Goal: Complete application form: Complete application form

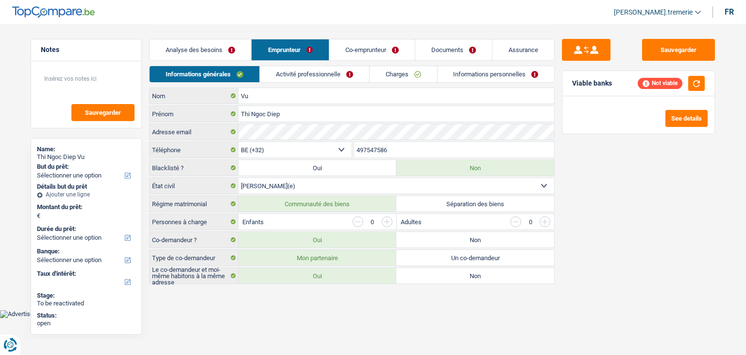
select select "32"
select select "married"
click at [274, 113] on input "Thi Ngoc Diep" at bounding box center [397, 114] width 316 height 16
type input "Thi Ngoc"
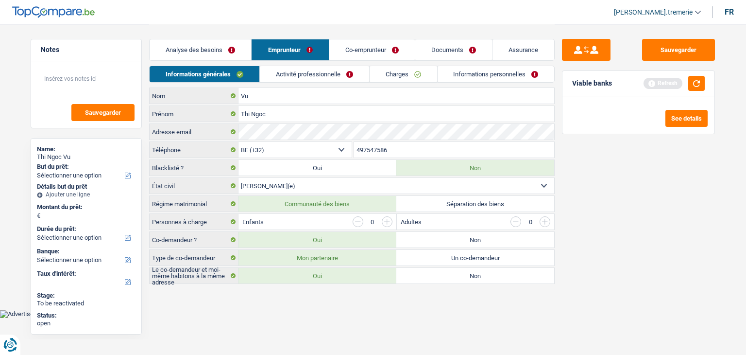
click at [655, 171] on div "Sauvegarder Viable banks Refresh See details" at bounding box center [639, 189] width 168 height 300
click at [307, 73] on link "Activité professionnelle" at bounding box center [314, 74] width 109 height 16
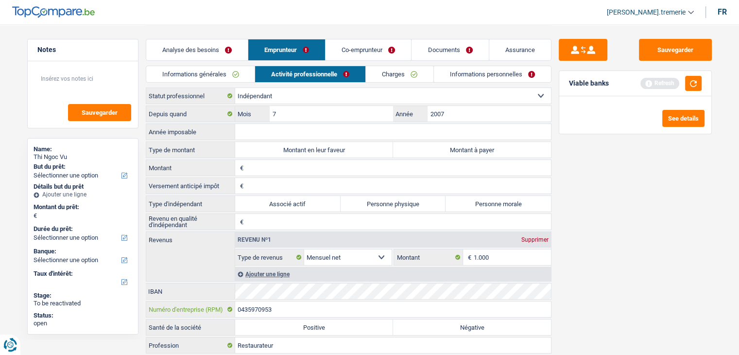
click at [253, 308] on input "0435970953" at bounding box center [393, 309] width 316 height 16
click at [313, 135] on input "Année imposable" at bounding box center [393, 132] width 316 height 16
type input "2024"
click at [388, 155] on label "Montant en leur faveur" at bounding box center [314, 150] width 158 height 16
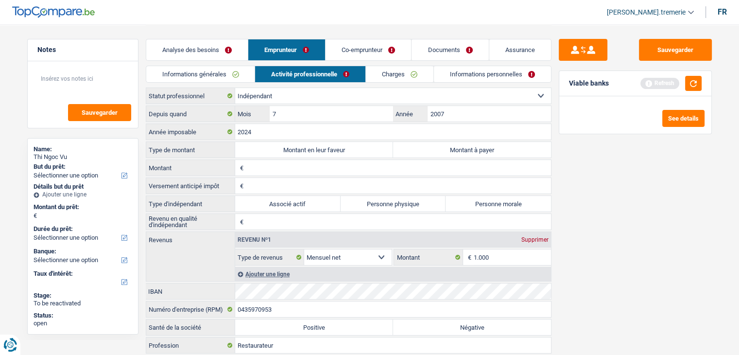
click at [388, 155] on input "Montant en leur faveur" at bounding box center [314, 150] width 158 height 16
radio input "true"
click at [328, 160] on input "Montant" at bounding box center [398, 168] width 305 height 16
type input "1.024"
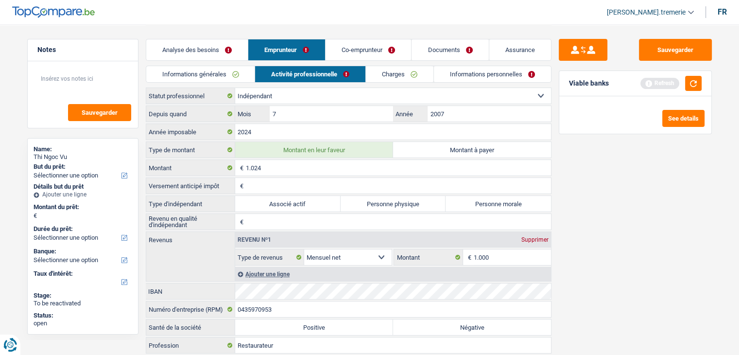
click at [325, 187] on input "Versement anticipé impôt" at bounding box center [398, 186] width 305 height 16
click at [291, 222] on input "Revenu en qualité d'indépendant" at bounding box center [398, 222] width 305 height 16
type input "7.586"
type input "718"
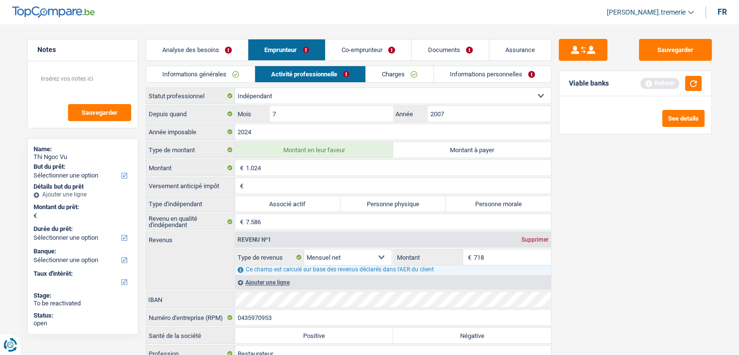
click at [472, 204] on label "Personne morale" at bounding box center [498, 204] width 105 height 16
click at [472, 204] on input "Personne morale" at bounding box center [498, 204] width 105 height 16
radio input "true"
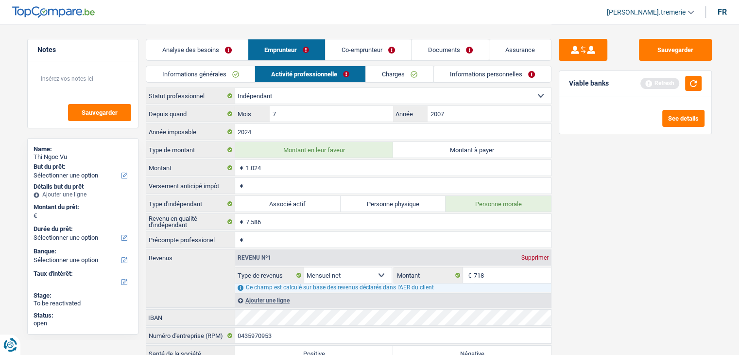
click at [277, 189] on input "Versement anticipé impôt" at bounding box center [398, 186] width 305 height 16
type input "0"
click at [268, 238] on input "Précompte professionel" at bounding box center [398, 240] width 305 height 16
type input "0"
click at [572, 236] on div "Sauvegarder Viable banks Refresh See details" at bounding box center [635, 189] width 168 height 300
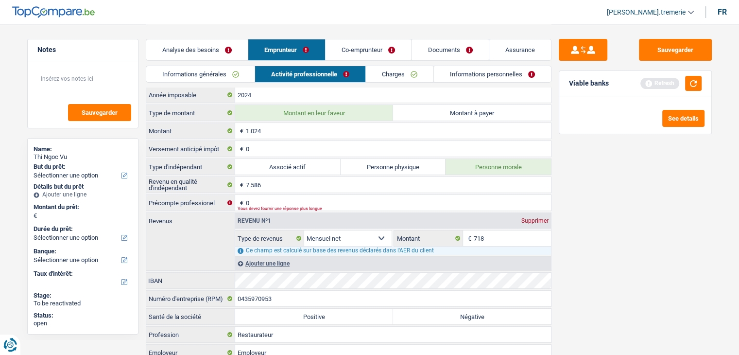
scroll to position [39, 0]
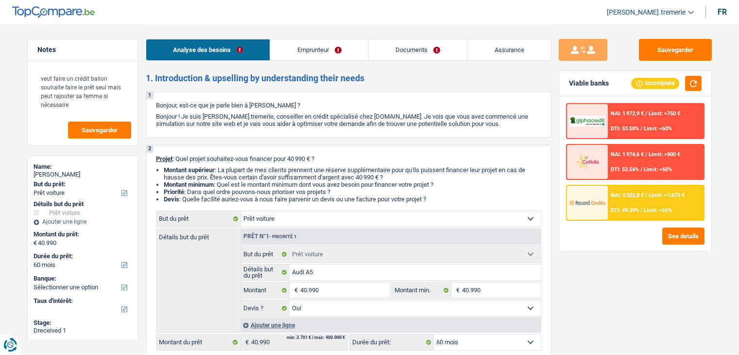
select select "car"
select select "60"
select select "car"
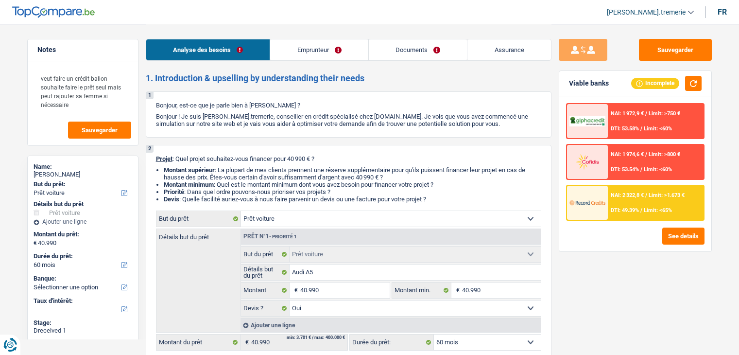
select select "yes"
select select "60"
select select "privateEmployee"
select select "netSalary"
select select "familyAllowances"
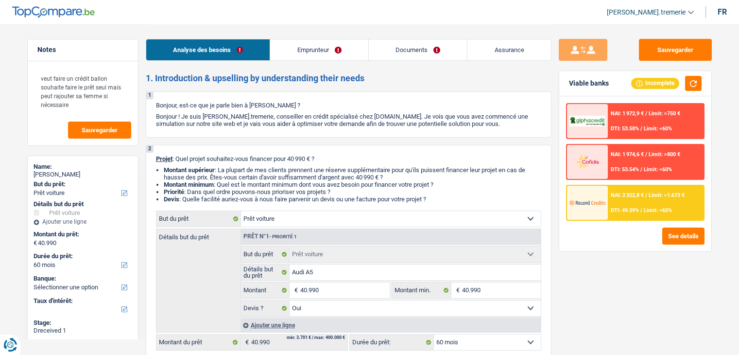
select select "mealVouchers"
select select "rents"
select select "car"
select select "yes"
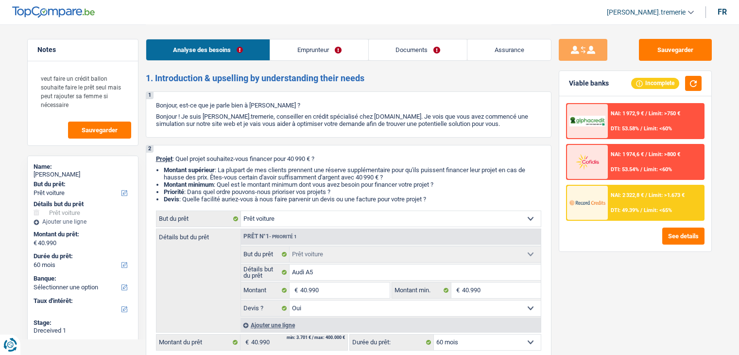
select select "60"
select select "32"
select select "married"
click at [311, 54] on link "Emprunteur" at bounding box center [319, 49] width 98 height 21
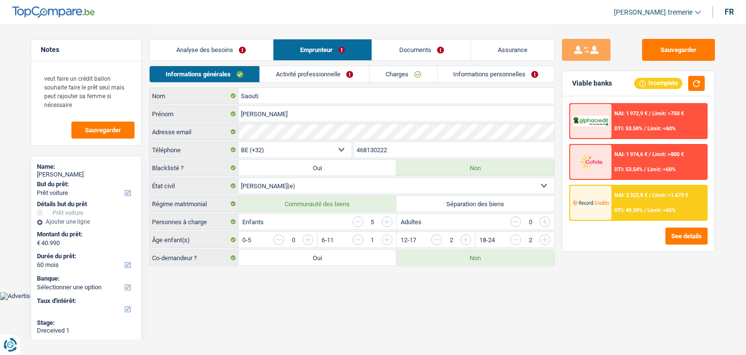
click at [319, 250] on label "Oui" at bounding box center [318, 258] width 158 height 16
click at [319, 250] on input "Oui" at bounding box center [318, 258] width 158 height 16
radio input "true"
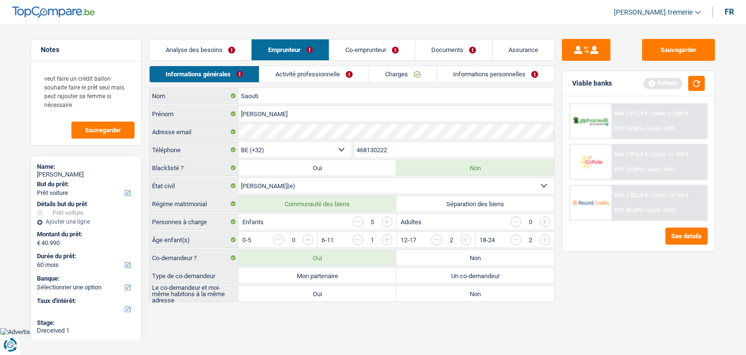
click at [358, 275] on label "Mon partenaire" at bounding box center [318, 276] width 158 height 16
click at [358, 275] on input "Mon partenaire" at bounding box center [318, 276] width 158 height 16
radio input "true"
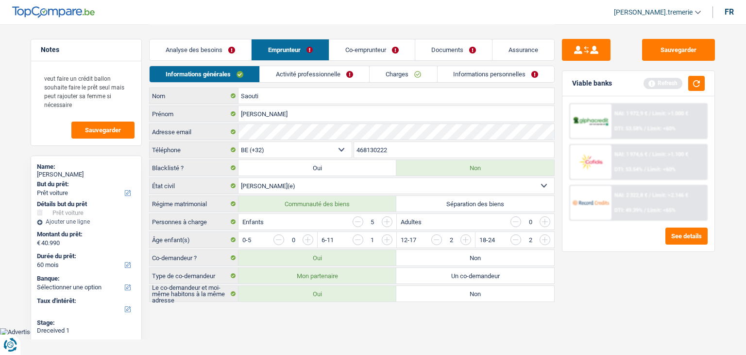
click at [376, 44] on link "Co-emprunteur" at bounding box center [372, 49] width 86 height 21
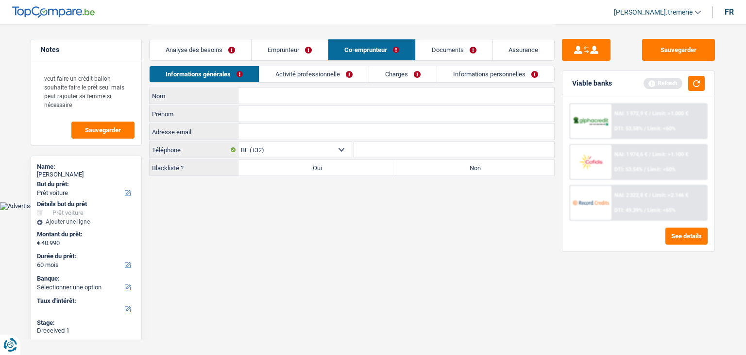
click at [284, 69] on link "Activité professionnelle" at bounding box center [313, 74] width 109 height 16
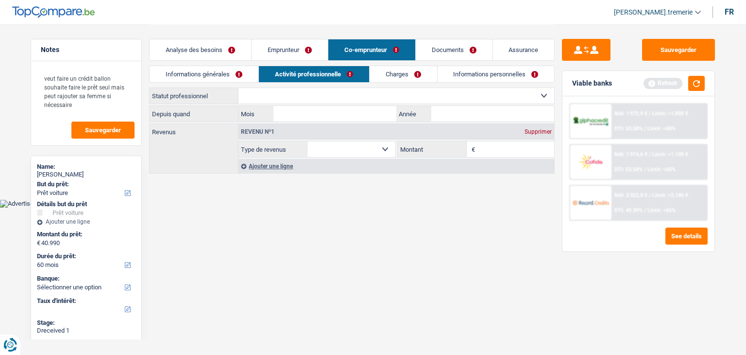
click at [284, 93] on select "Ouvrier Employé privé Employé public Invalide Indépendant Pensionné Chômeur Mut…" at bounding box center [397, 96] width 316 height 16
click at [371, 18] on header "Audrey De.tremerie ADMIN CA SA SO Se déconnecter fr" at bounding box center [373, 12] width 746 height 25
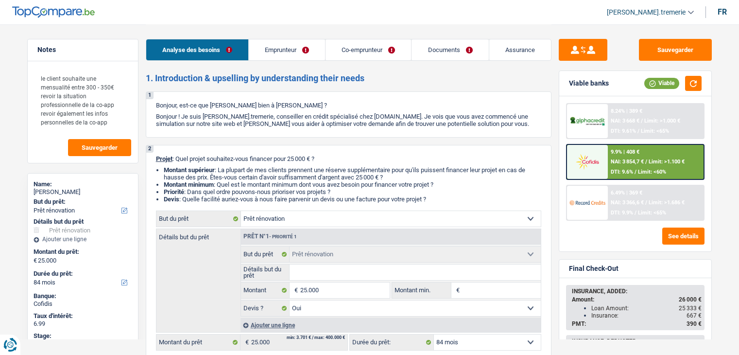
select select "renovation"
select select "84"
select select "renovation"
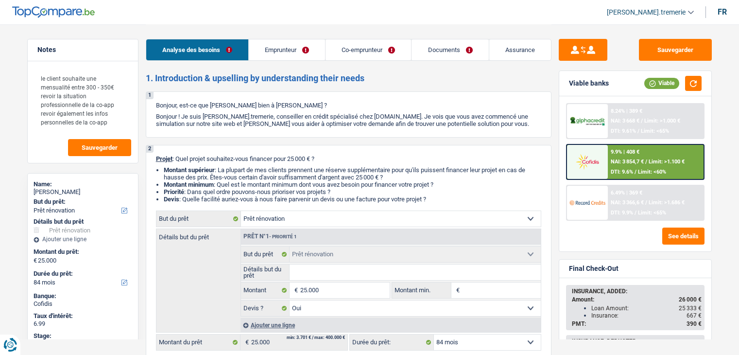
select select "yes"
select select "84"
select select "independent"
select select "worker"
select select "netSalary"
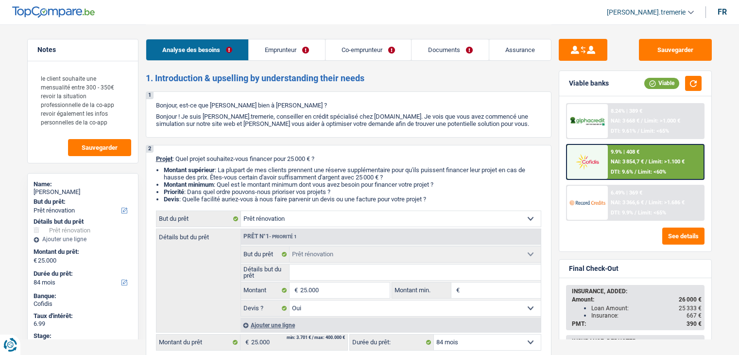
select select "netSalary"
select select "familyAllowances"
select select "unemployment"
select select "ownerWithMortgage"
select select "mortgage"
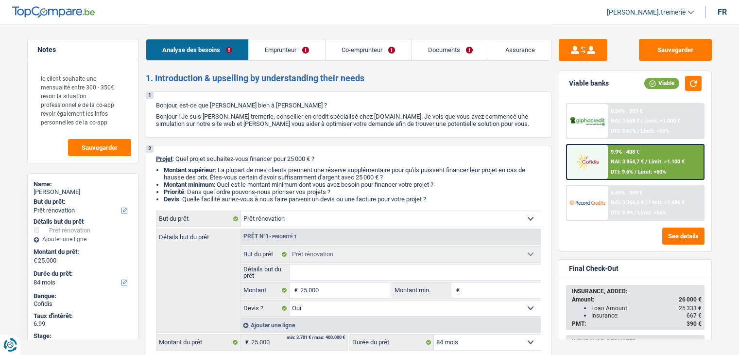
select select "360"
select select "renovation"
select select "yes"
select select "84"
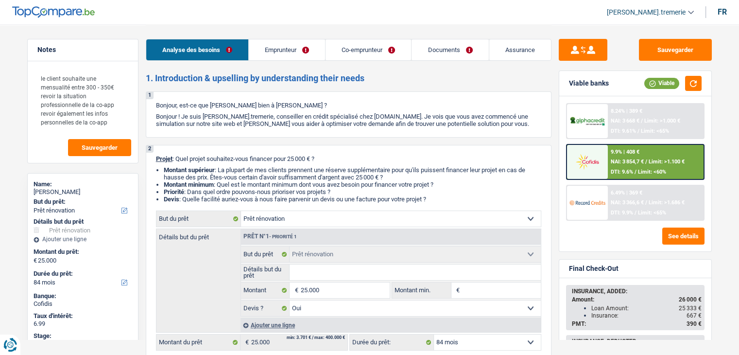
click at [619, 158] on span "NAI: 3 854,7 €" at bounding box center [627, 161] width 33 height 6
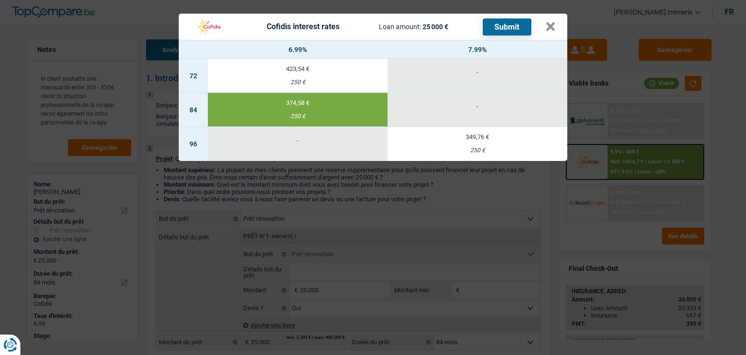
click at [514, 22] on button "Submit" at bounding box center [507, 26] width 49 height 17
click at [550, 22] on button "×" at bounding box center [551, 27] width 10 height 10
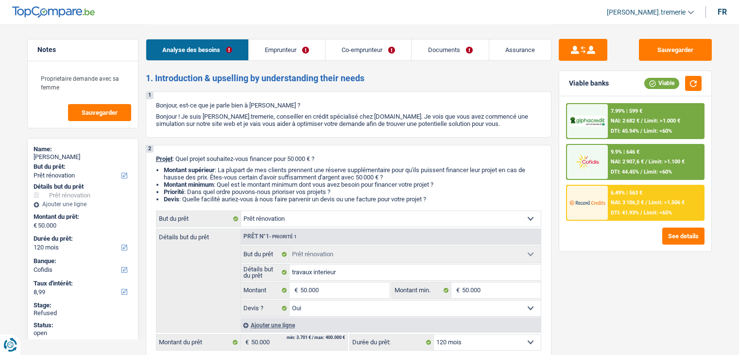
select select "renovation"
select select "120"
select select "cofidis"
select select "32"
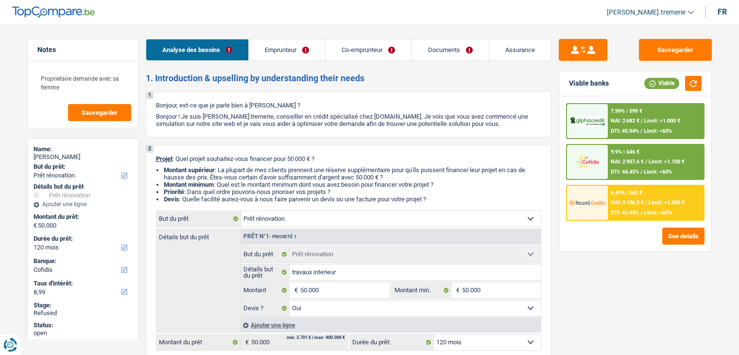
select select "married"
select select "privateEmployee"
select select "netSalary"
select select "familyAllowances"
select select "mealVouchers"
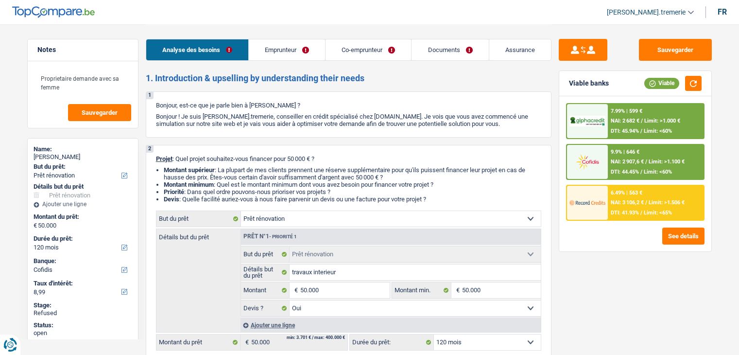
click at [288, 51] on link "Emprunteur" at bounding box center [287, 49] width 76 height 21
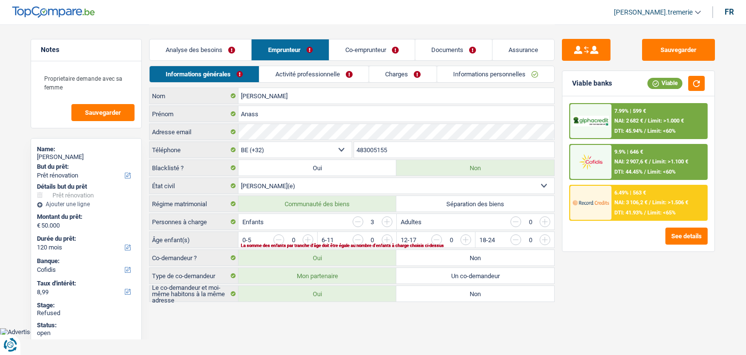
click at [292, 67] on link "Activité professionnelle" at bounding box center [313, 74] width 109 height 16
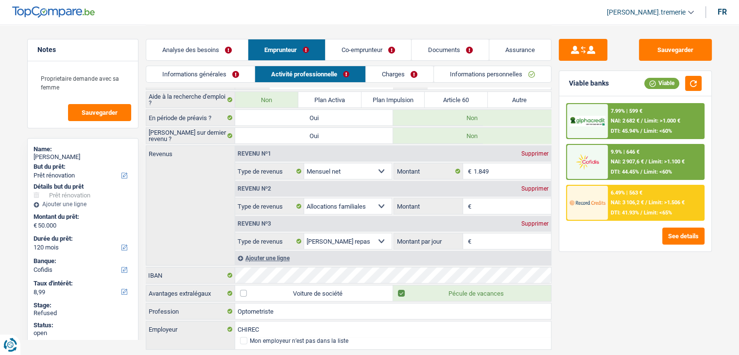
scroll to position [51, 0]
click at [401, 74] on link "Charges" at bounding box center [400, 74] width 68 height 16
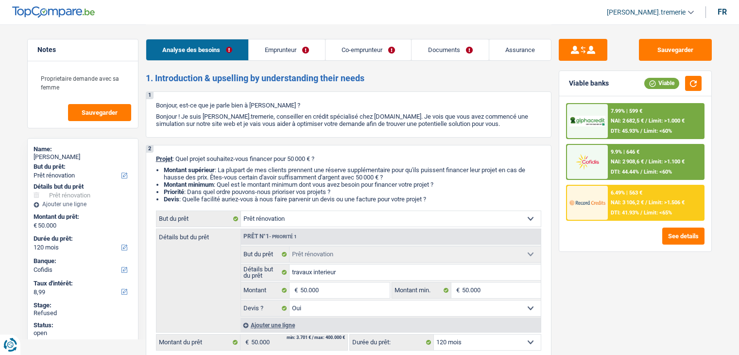
select select "renovation"
select select "120"
select select "cofidis"
select select "renovation"
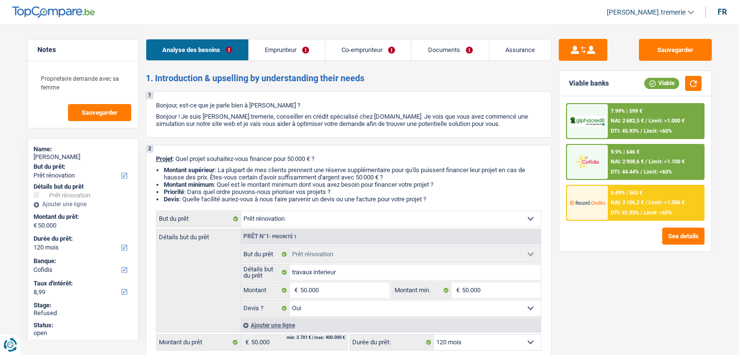
select select "renovation"
select select "yes"
select select "120"
select select "privateEmployee"
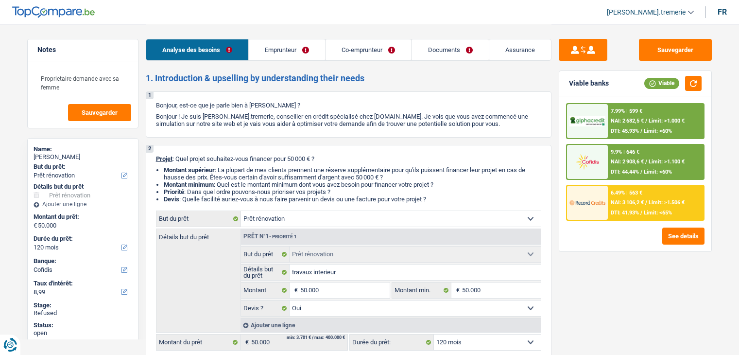
select select "netSalary"
select select "familyAllowances"
select select "mealVouchers"
select select "netSalary"
select select "familyAllowances"
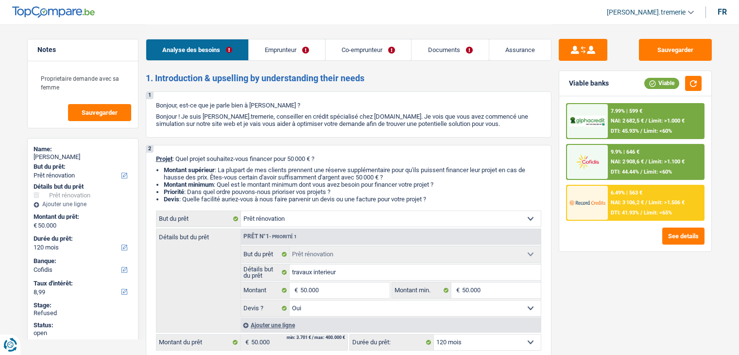
select select "mealVouchers"
select select "ownerWithMortgage"
select select "mortgage"
select select "240"
select select "personalLoan"
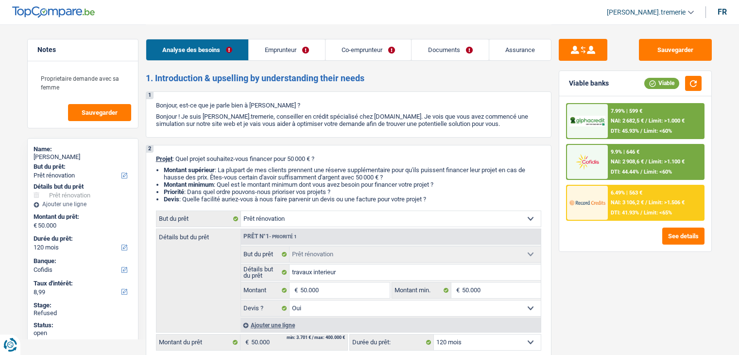
select select "homeFurnishingOrRelocation"
select select "84"
select select "renovation"
select select "yes"
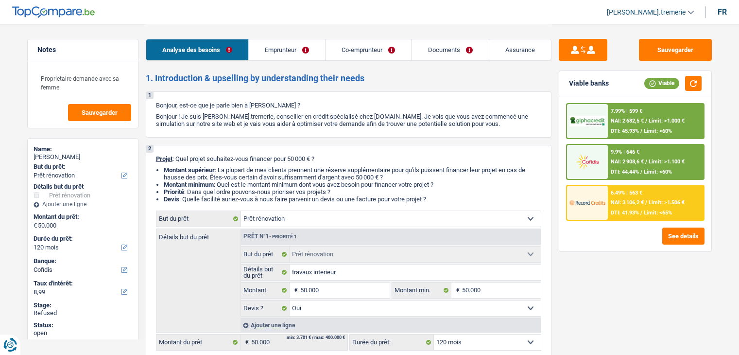
select select "120"
select select "32"
select select "married"
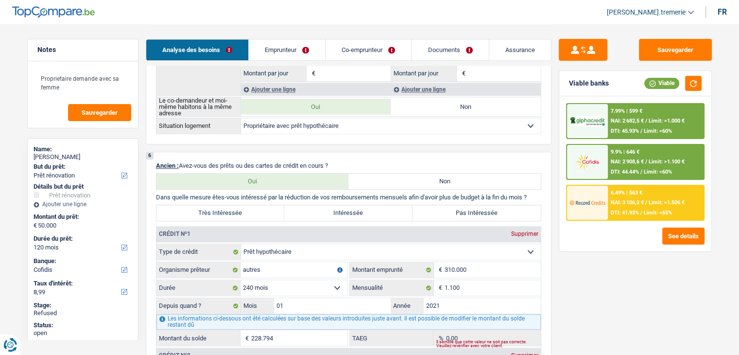
scroll to position [554, 0]
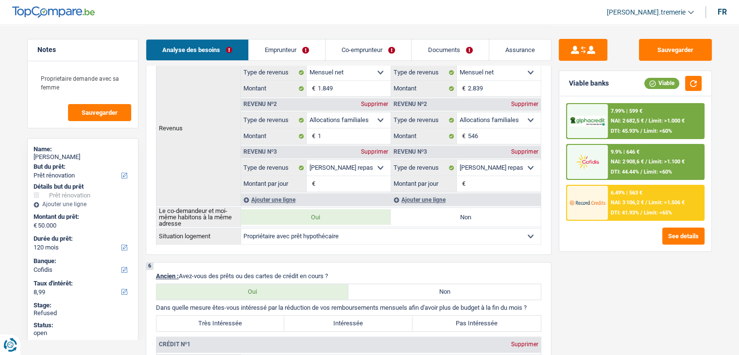
click at [281, 44] on link "Emprunteur" at bounding box center [287, 49] width 76 height 21
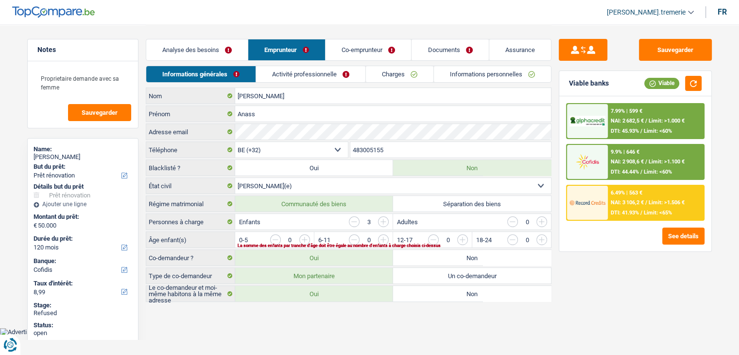
scroll to position [0, 0]
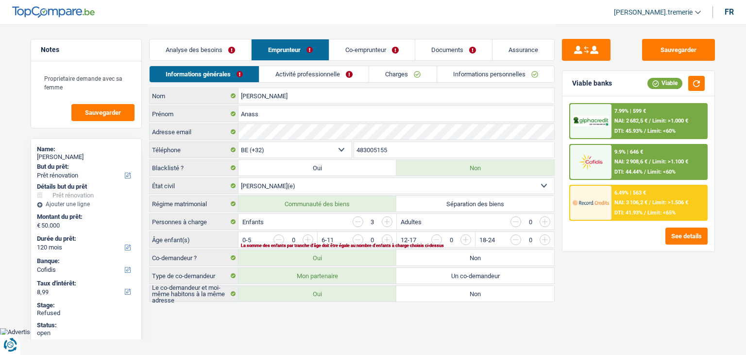
click at [320, 77] on link "Activité professionnelle" at bounding box center [313, 74] width 109 height 16
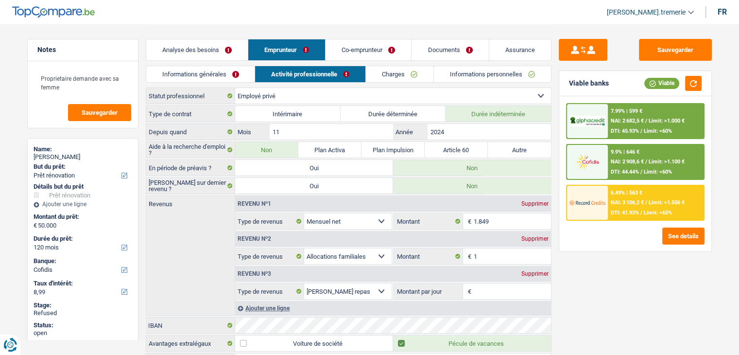
click at [413, 71] on link "Charges" at bounding box center [400, 74] width 68 height 16
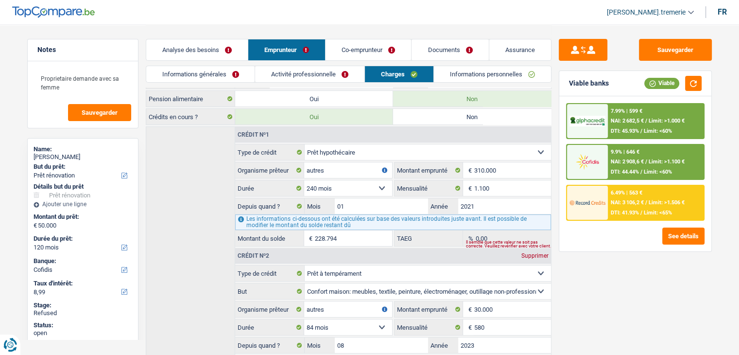
scroll to position [0, 0]
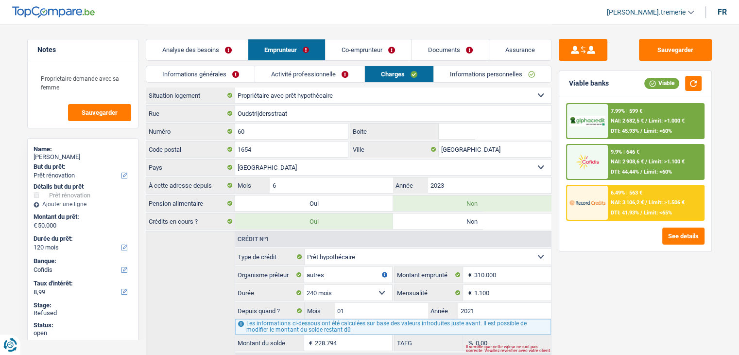
click at [473, 67] on link "Informations personnelles" at bounding box center [492, 74] width 117 height 16
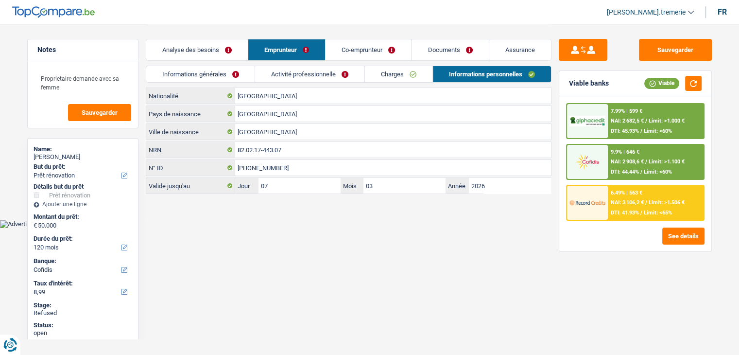
scroll to position [0, 0]
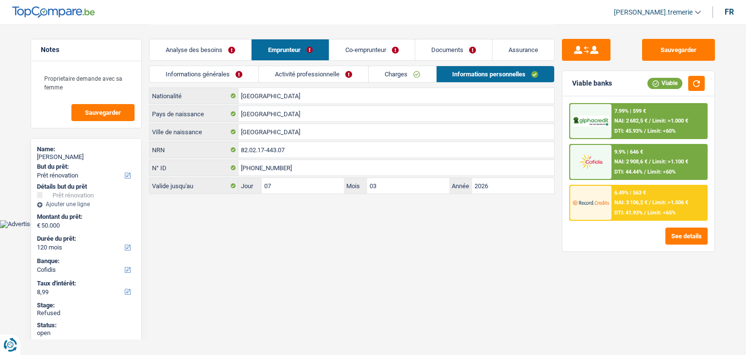
click at [361, 50] on link "Co-emprunteur" at bounding box center [372, 49] width 86 height 21
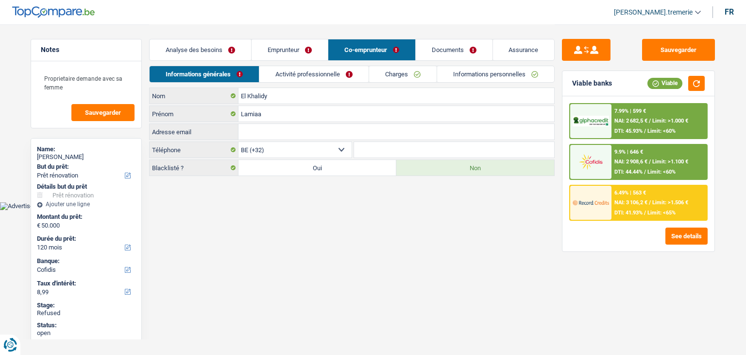
click at [286, 81] on link "Activité professionnelle" at bounding box center [313, 74] width 109 height 16
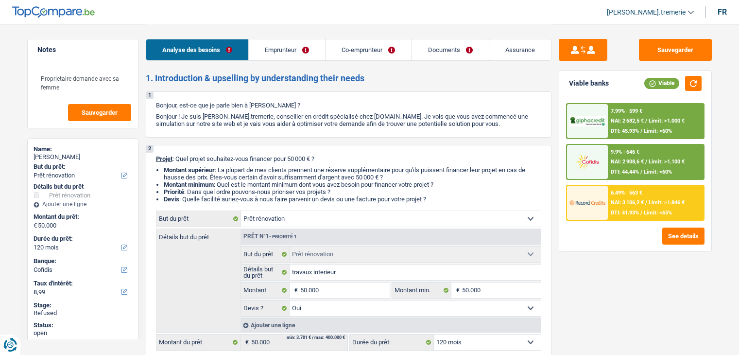
select select "renovation"
select select "120"
select select "cofidis"
select select "renovation"
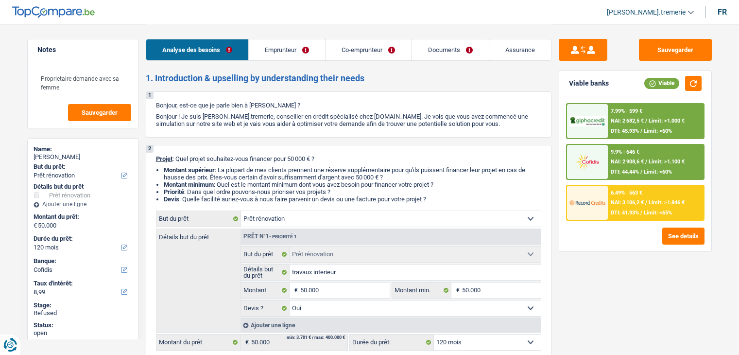
select select "renovation"
select select "yes"
select select "120"
select select "privateEmployee"
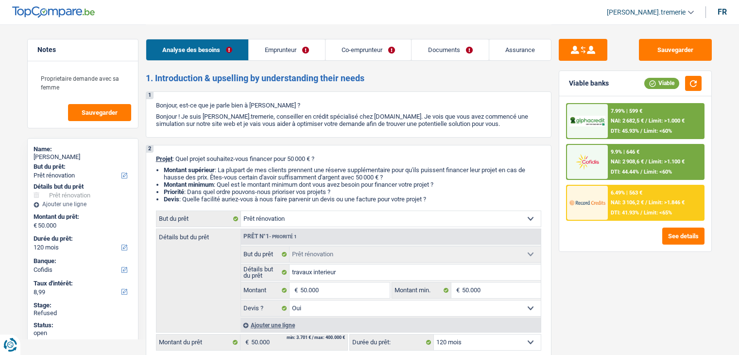
select select "netSalary"
select select "familyAllowances"
select select "mealVouchers"
select select "netSalary"
select select "familyAllowances"
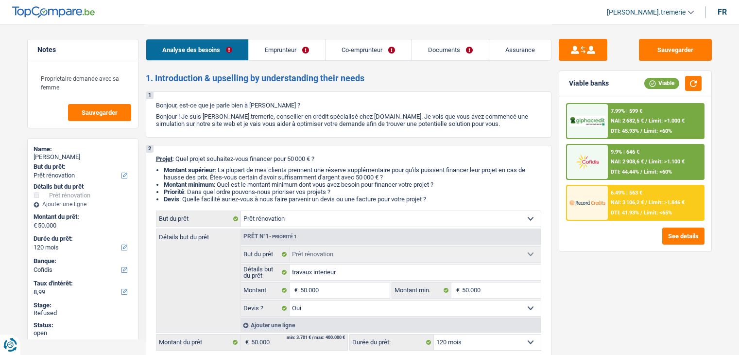
select select "mealVouchers"
select select "ownerWithMortgage"
select select "mortgage"
select select "240"
select select "personalLoan"
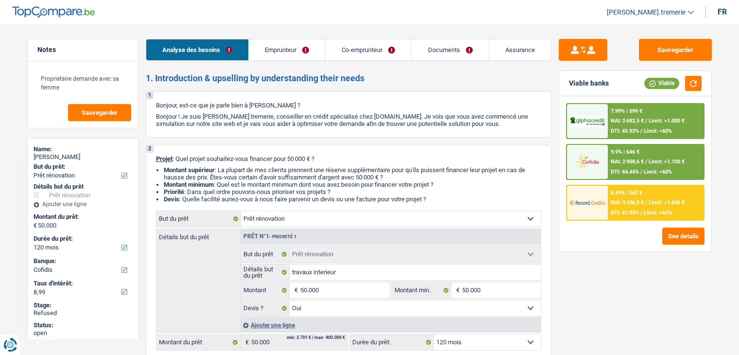
select select "homeFurnishingOrRelocation"
select select "84"
select select "renovation"
select select "yes"
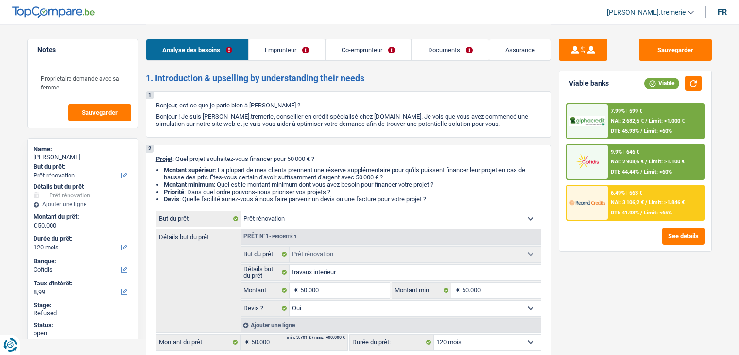
select select "120"
